Goal: Use online tool/utility: Utilize a website feature to perform a specific function

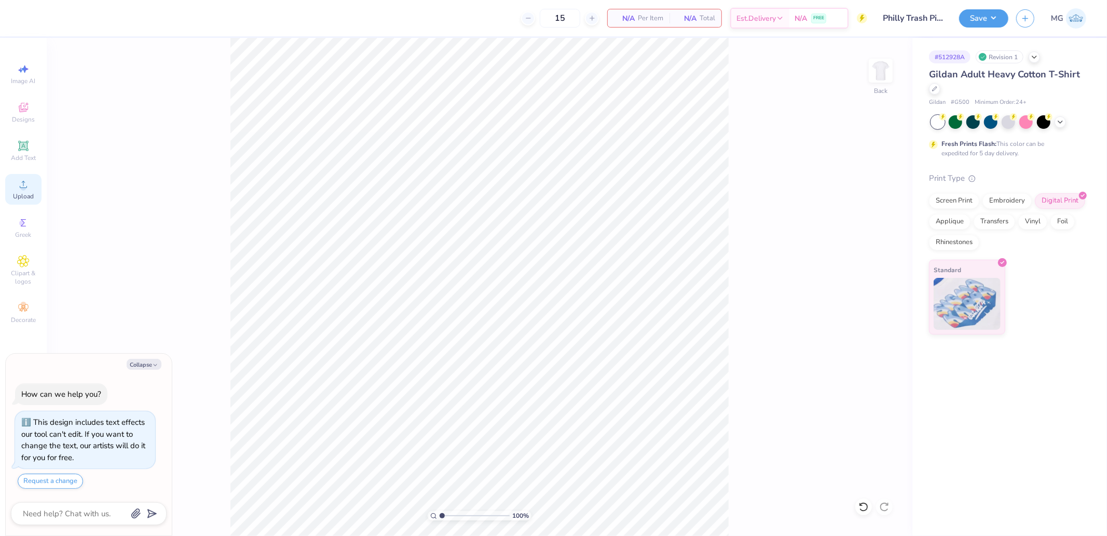
click at [30, 190] on div "Upload" at bounding box center [23, 189] width 36 height 31
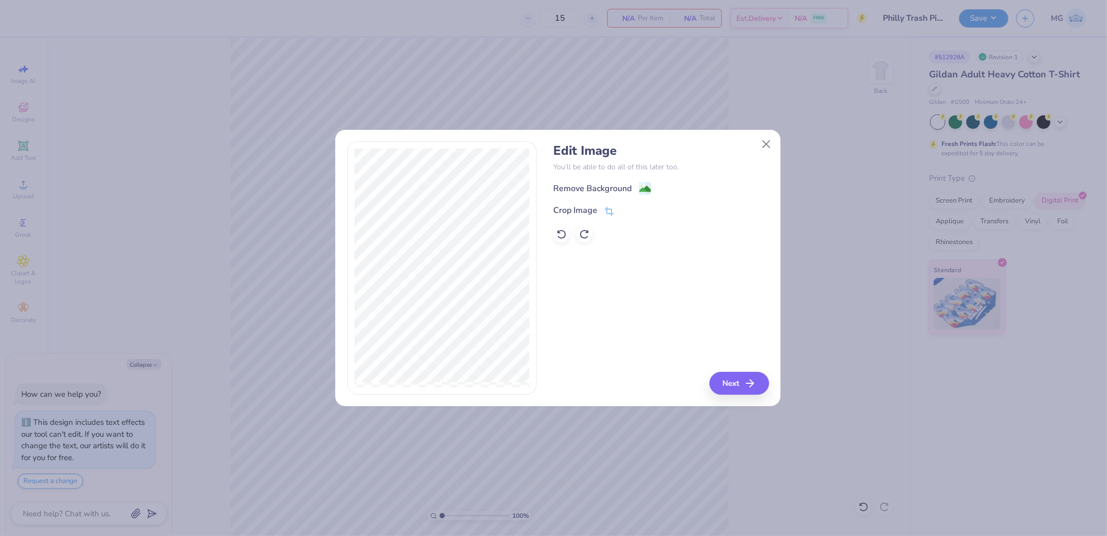
click at [725, 367] on div "Edit Image You’ll be able to do all of this later too. Remove Background Crop I…" at bounding box center [660, 267] width 215 height 253
click at [729, 376] on button "Next" at bounding box center [741, 383] width 60 height 23
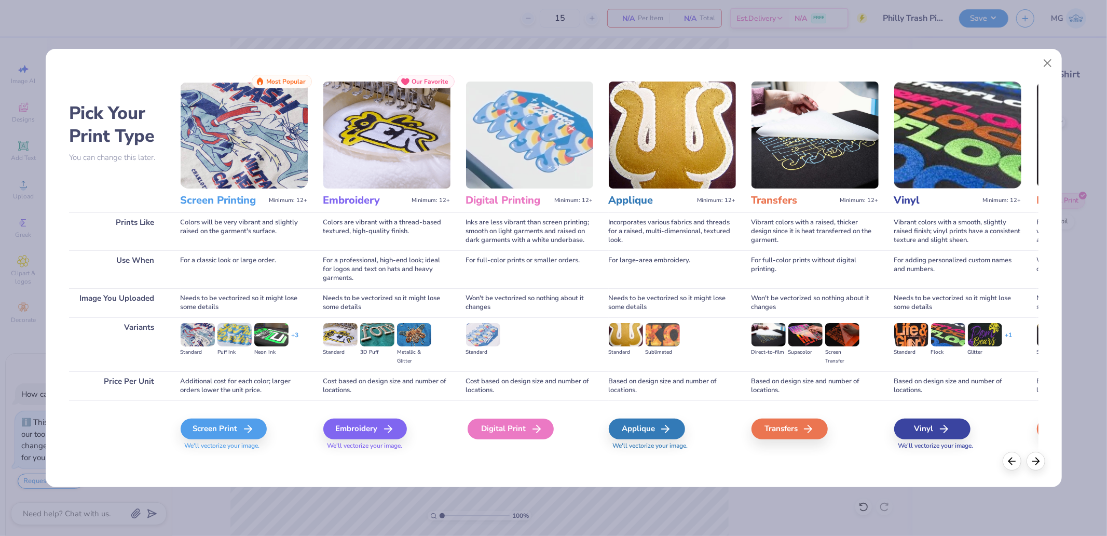
click at [499, 432] on div "Digital Print" at bounding box center [511, 428] width 86 height 21
type textarea "x"
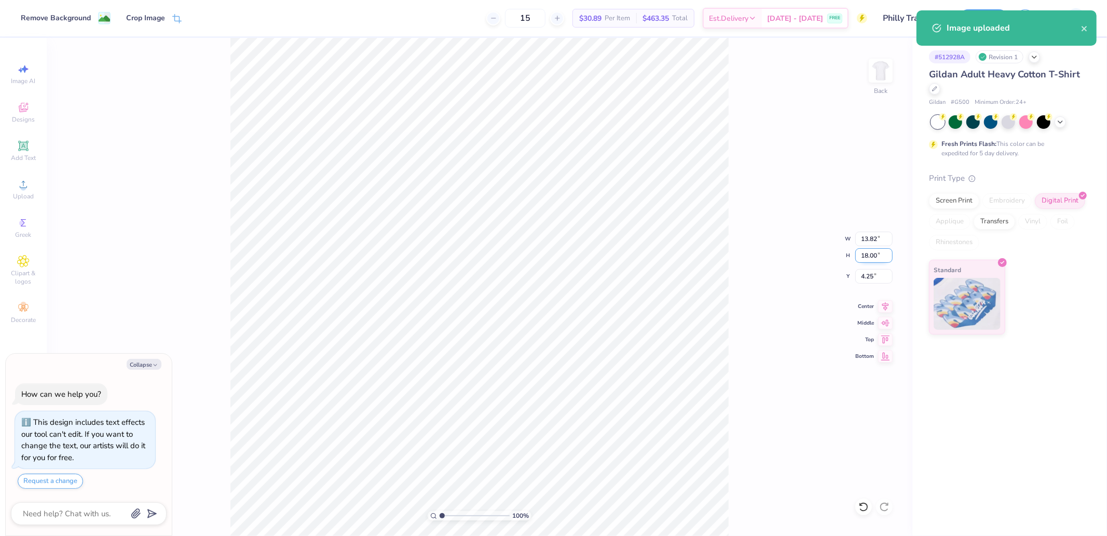
click at [861, 260] on input "18.00" at bounding box center [874, 255] width 37 height 15
type input "1"
type textarea "x"
type input "0.77"
type input "1.00"
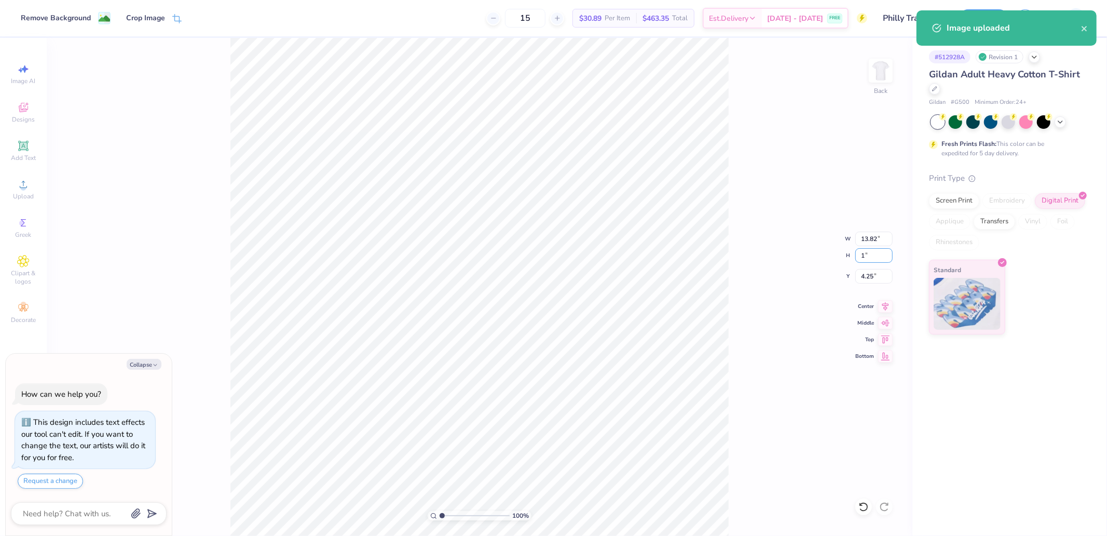
type input "12.75"
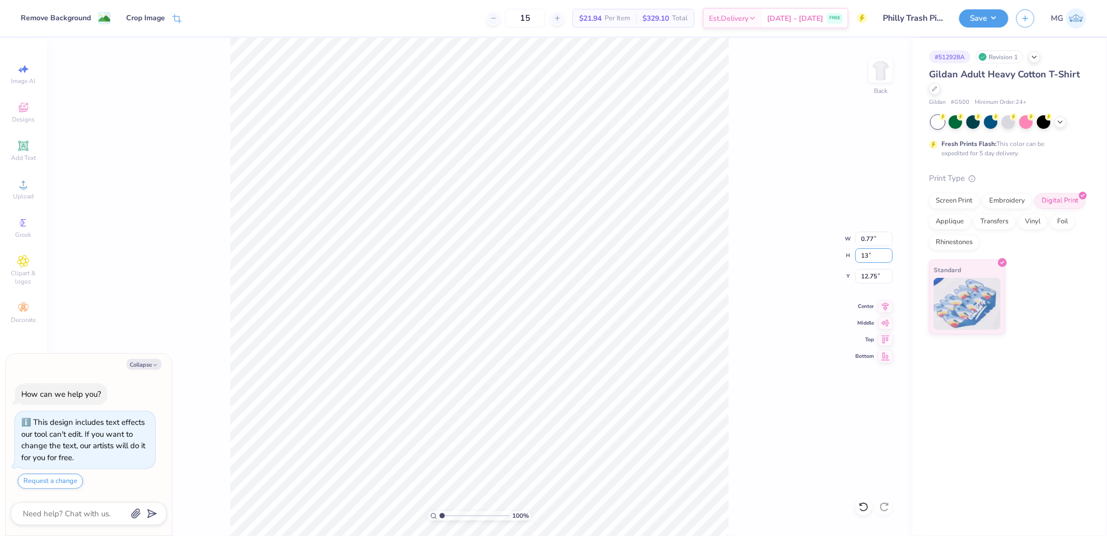
type input "13"
type textarea "x"
type input "9.98"
type input "13.00"
click at [885, 281] on input "6.75" at bounding box center [874, 276] width 37 height 15
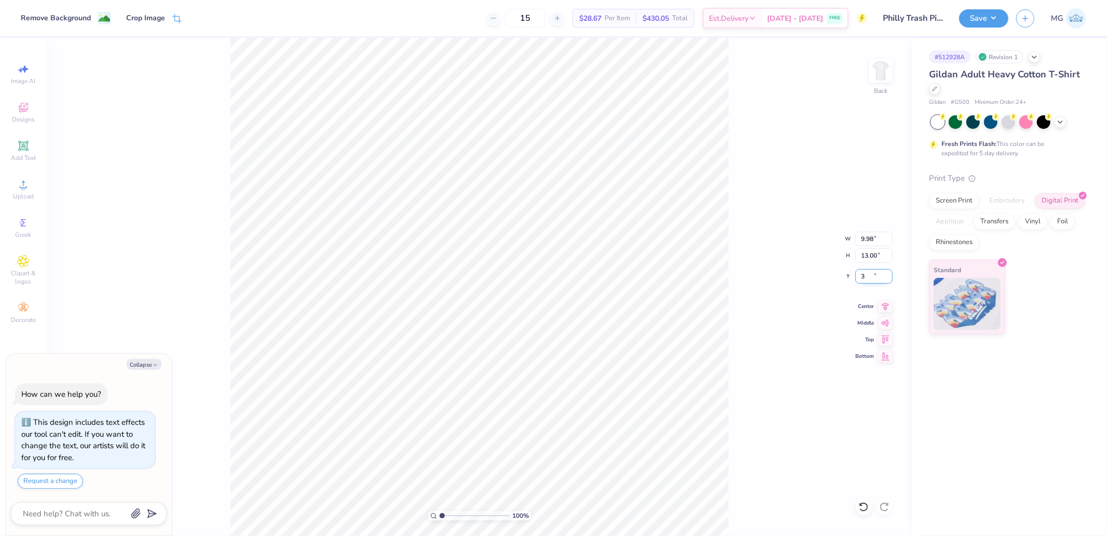
type input "3"
type textarea "x"
type input "3.00"
click at [729, 185] on div "100 % Back W 9.98 9.98 " H 13.00 13.00 " Y 3.00 3.00 " Center Middle Top Bottom" at bounding box center [480, 287] width 866 height 498
click at [967, 31] on div "Save MG" at bounding box center [1033, 18] width 148 height 36
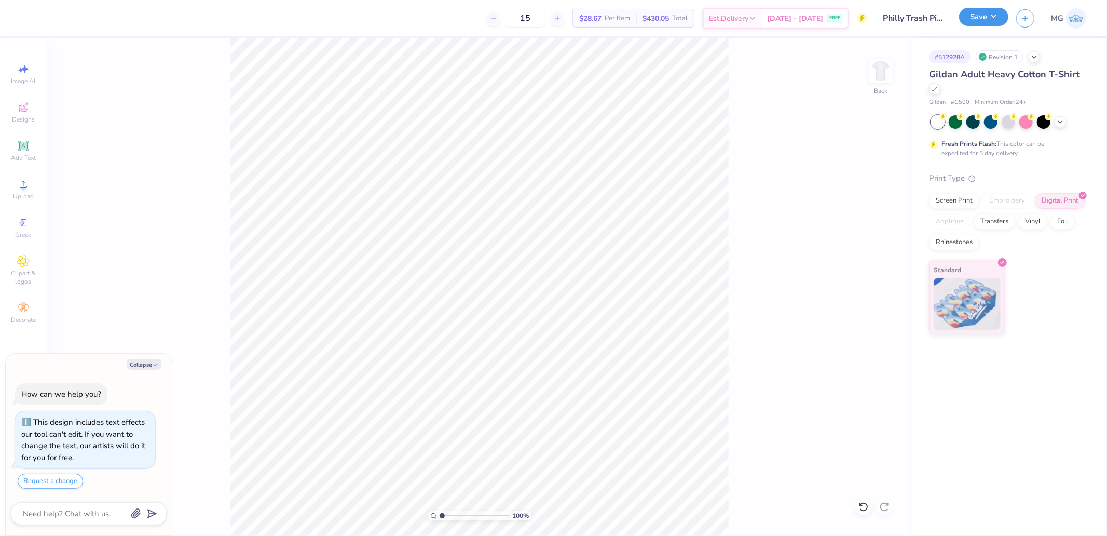
click at [979, 24] on button "Save" at bounding box center [983, 17] width 49 height 18
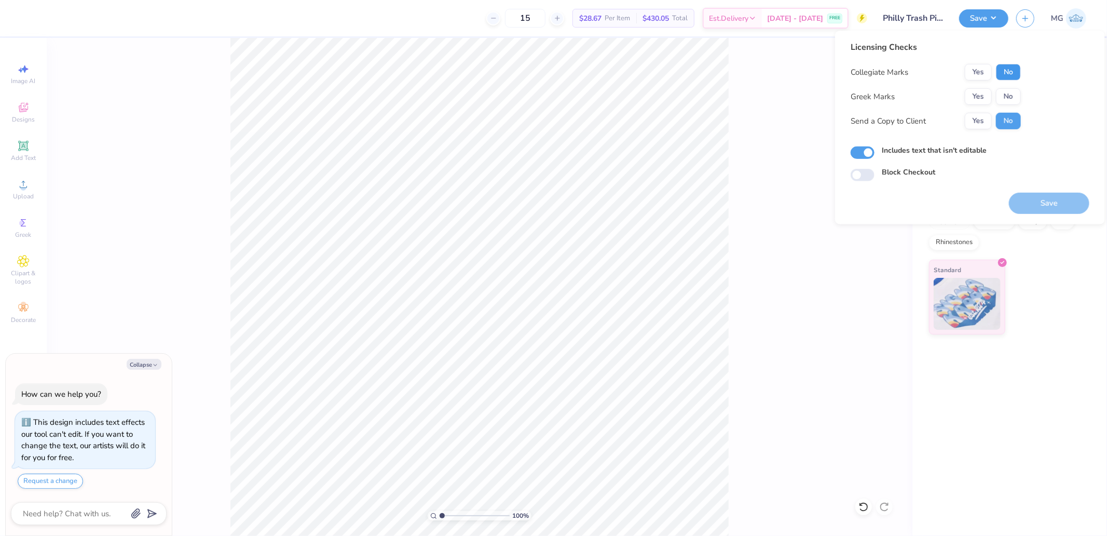
click at [999, 66] on button "No" at bounding box center [1008, 72] width 25 height 17
click at [1009, 87] on div "Collegiate Marks Yes No Greek Marks Yes No Send a Copy to Client Yes No" at bounding box center [936, 96] width 170 height 65
click at [1011, 96] on button "No" at bounding box center [1008, 96] width 25 height 17
click at [1065, 205] on button "Save" at bounding box center [1049, 203] width 80 height 21
type textarea "x"
